Goal: Transaction & Acquisition: Purchase product/service

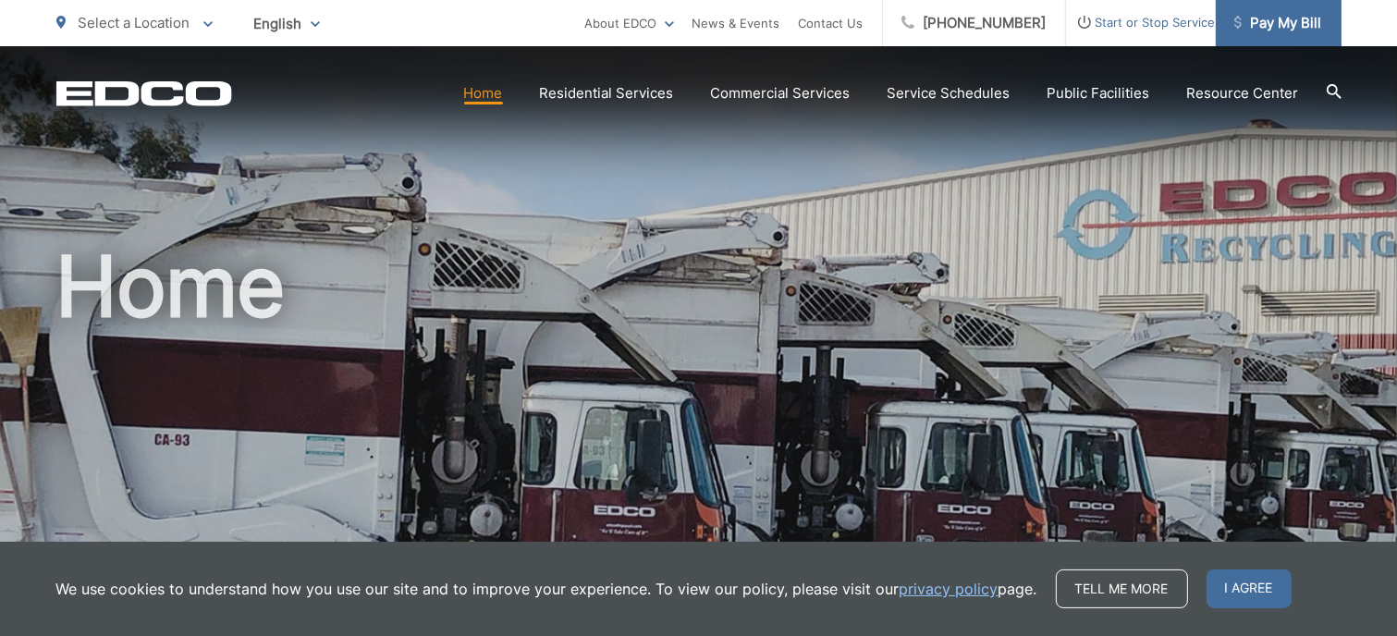
click at [1279, 35] on link "Pay My Bill" at bounding box center [1279, 23] width 126 height 46
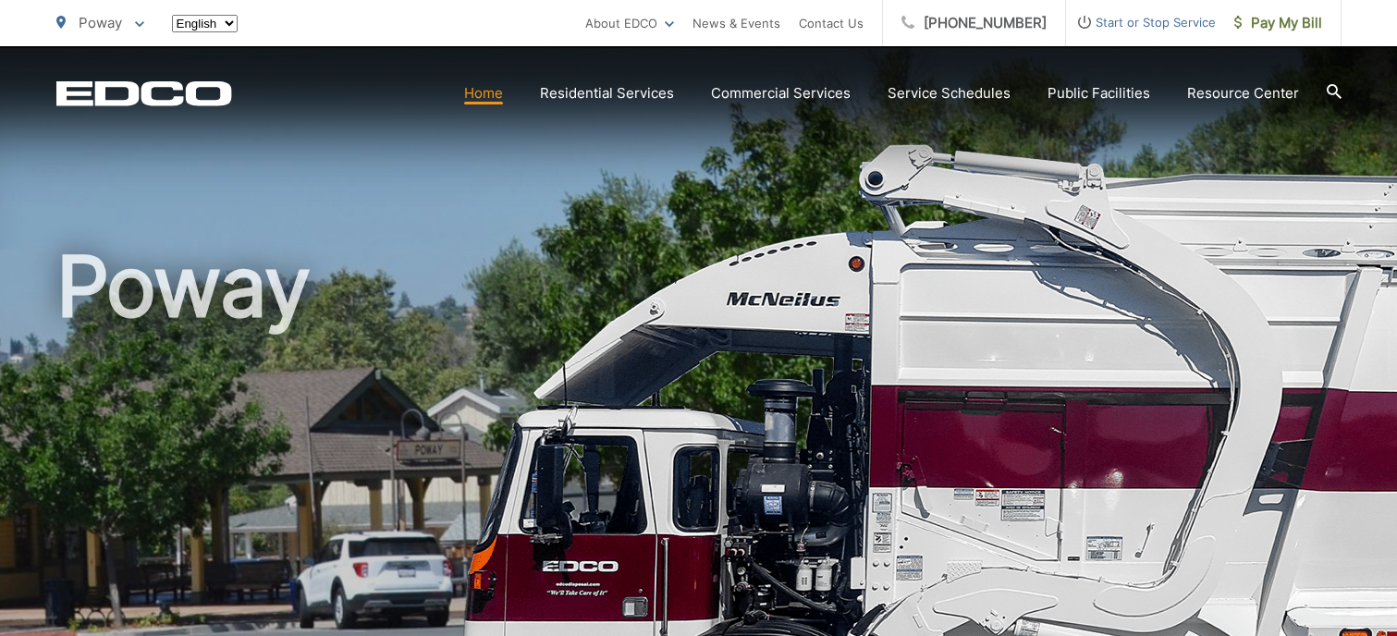
scroll to position [185, 0]
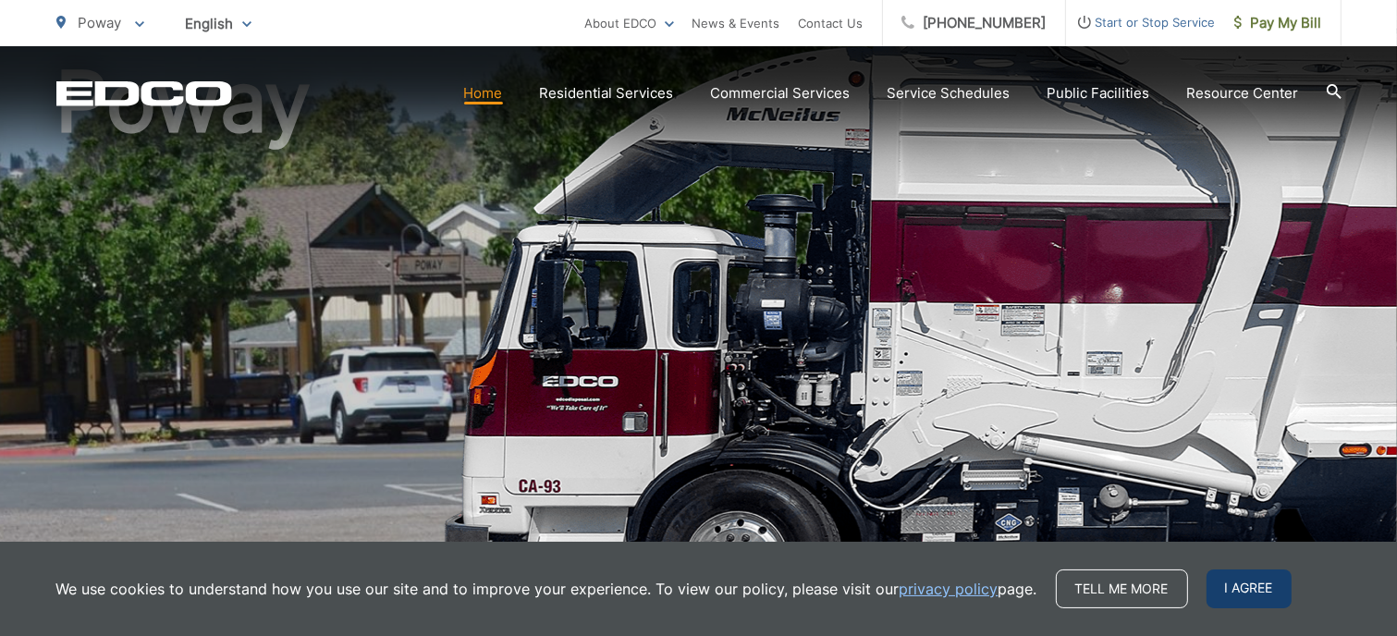
click at [1246, 595] on span "I agree" at bounding box center [1249, 589] width 85 height 39
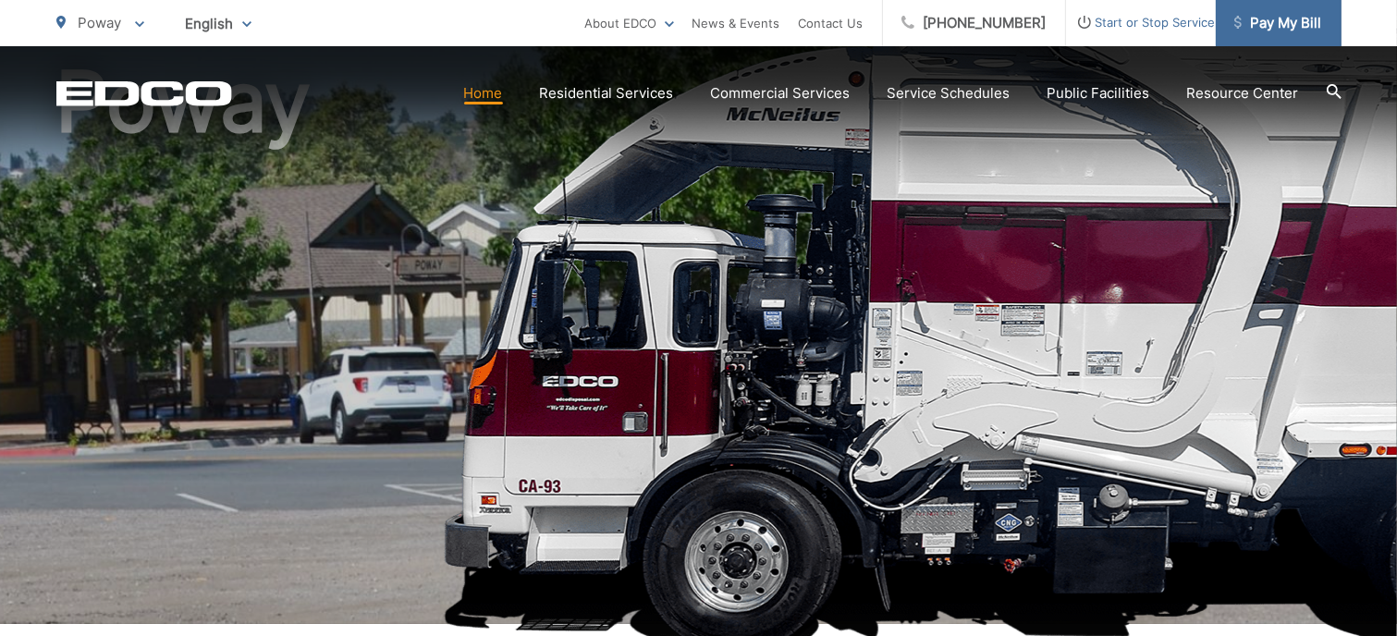
click at [1299, 10] on link "Pay My Bill" at bounding box center [1279, 23] width 126 height 46
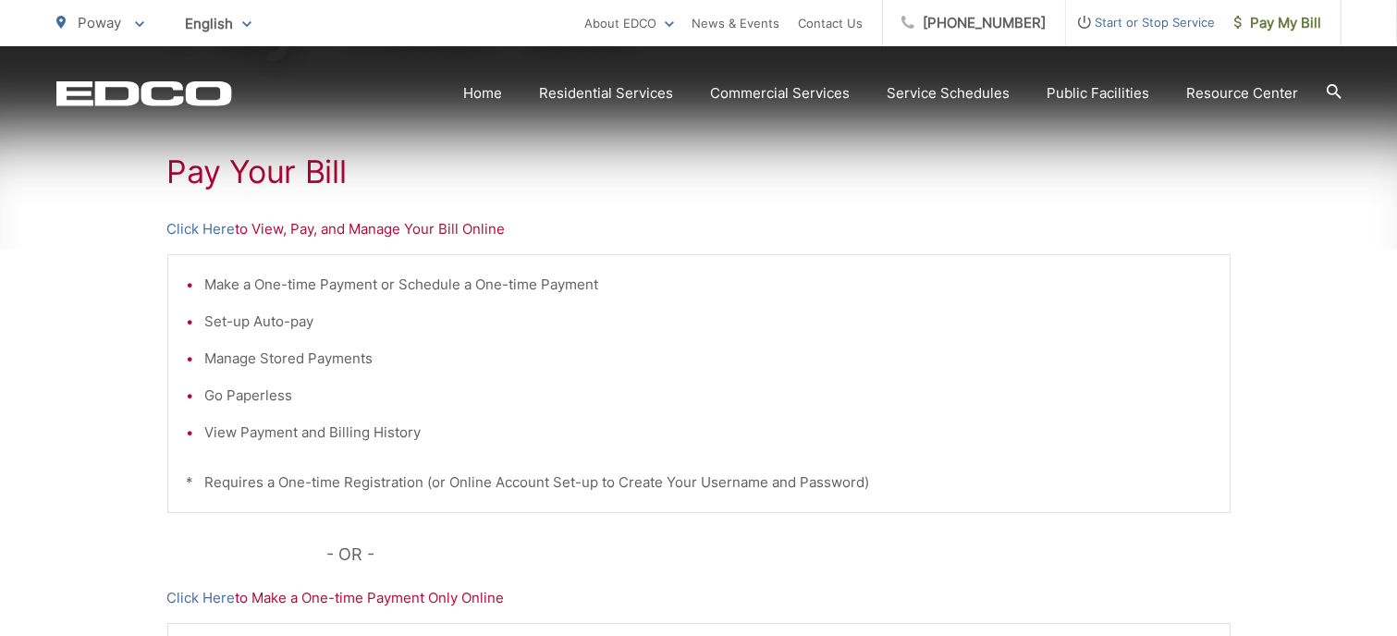
scroll to position [370, 0]
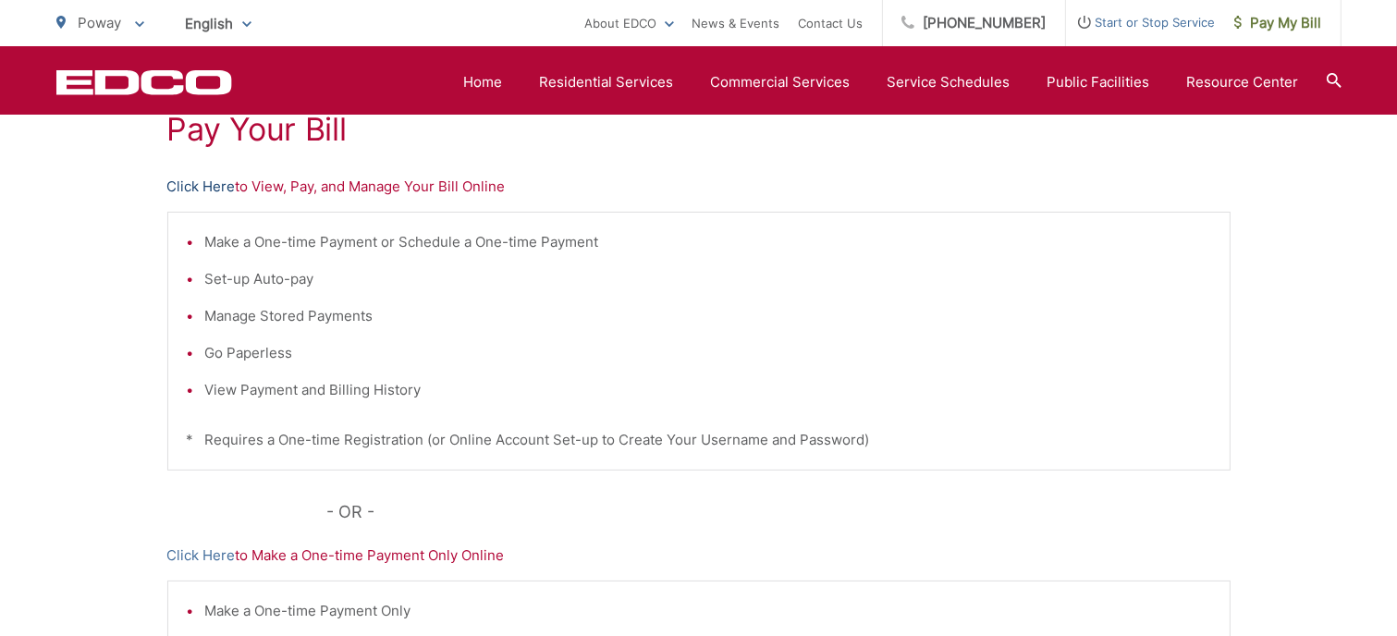
click at [200, 188] on link "Click Here" at bounding box center [201, 187] width 68 height 22
